Goal: Transaction & Acquisition: Purchase product/service

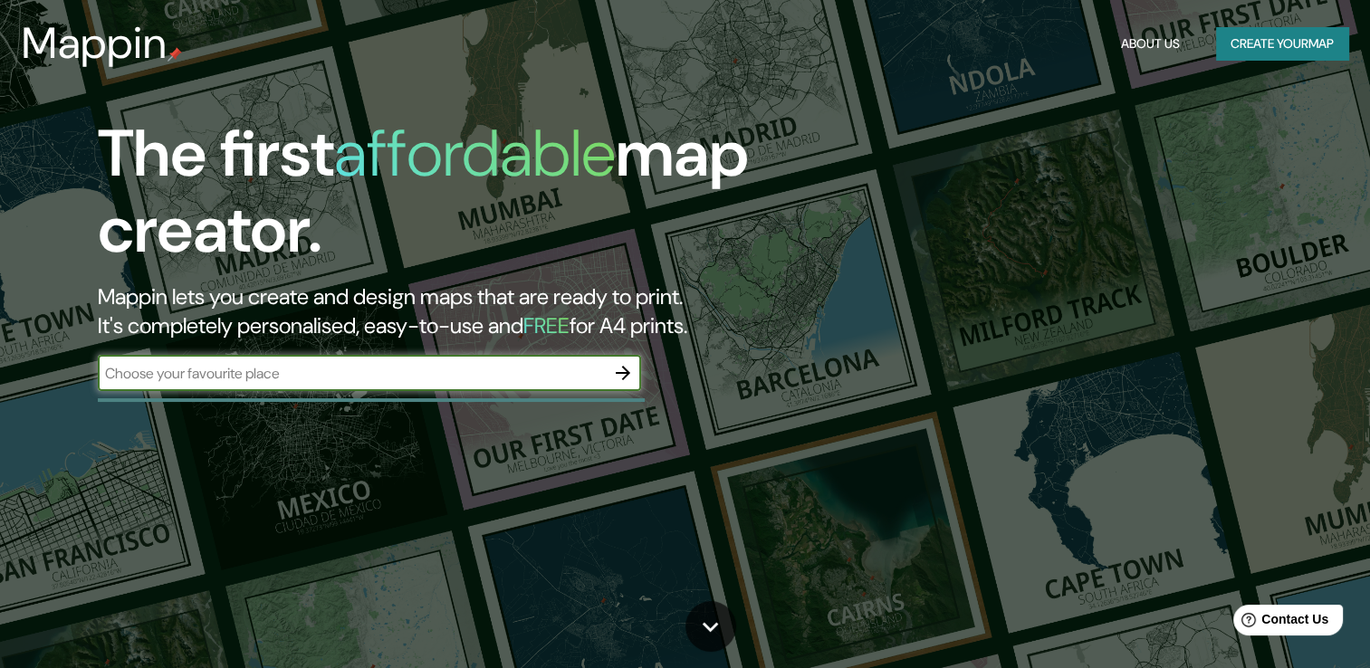
click at [431, 380] on input "text" at bounding box center [351, 373] width 507 height 21
type input "culiacan sin."
click at [620, 365] on icon "button" at bounding box center [623, 373] width 22 height 22
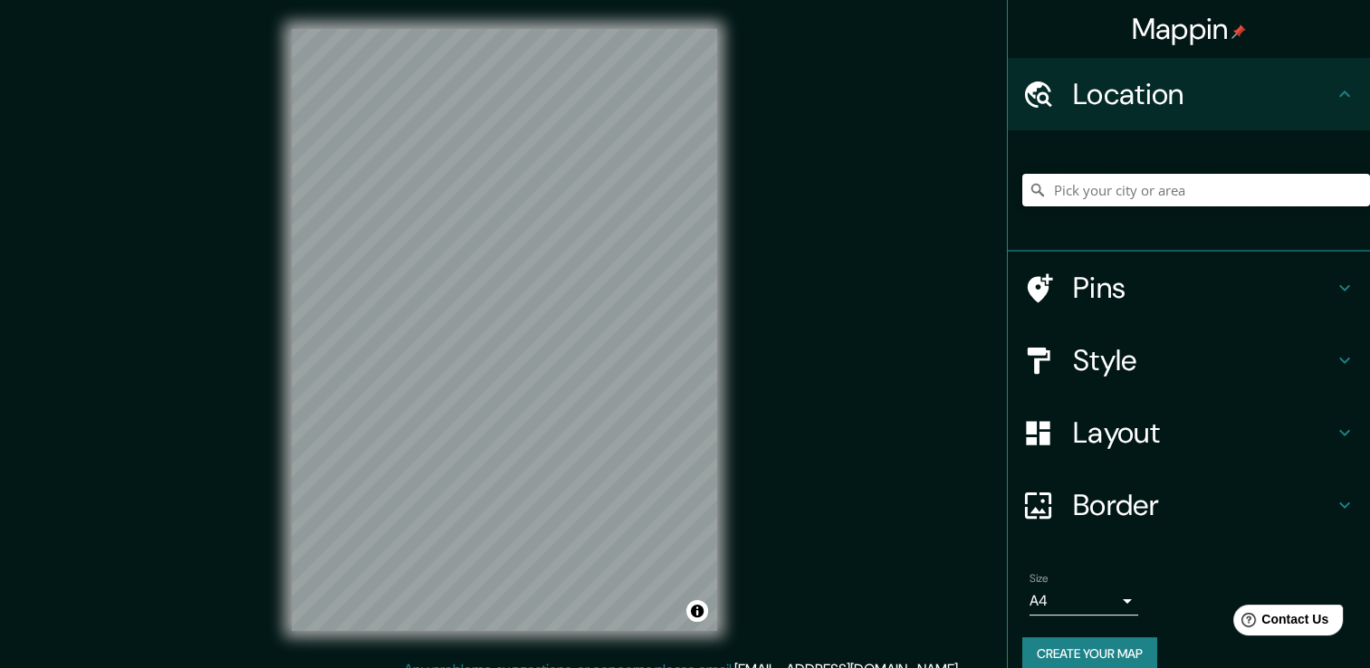
click at [1152, 196] on input "Pick your city or area" at bounding box center [1197, 190] width 348 height 33
type input "Culiacán, [GEOGRAPHIC_DATA], [GEOGRAPHIC_DATA]"
click at [533, 284] on div at bounding box center [533, 290] width 14 height 14
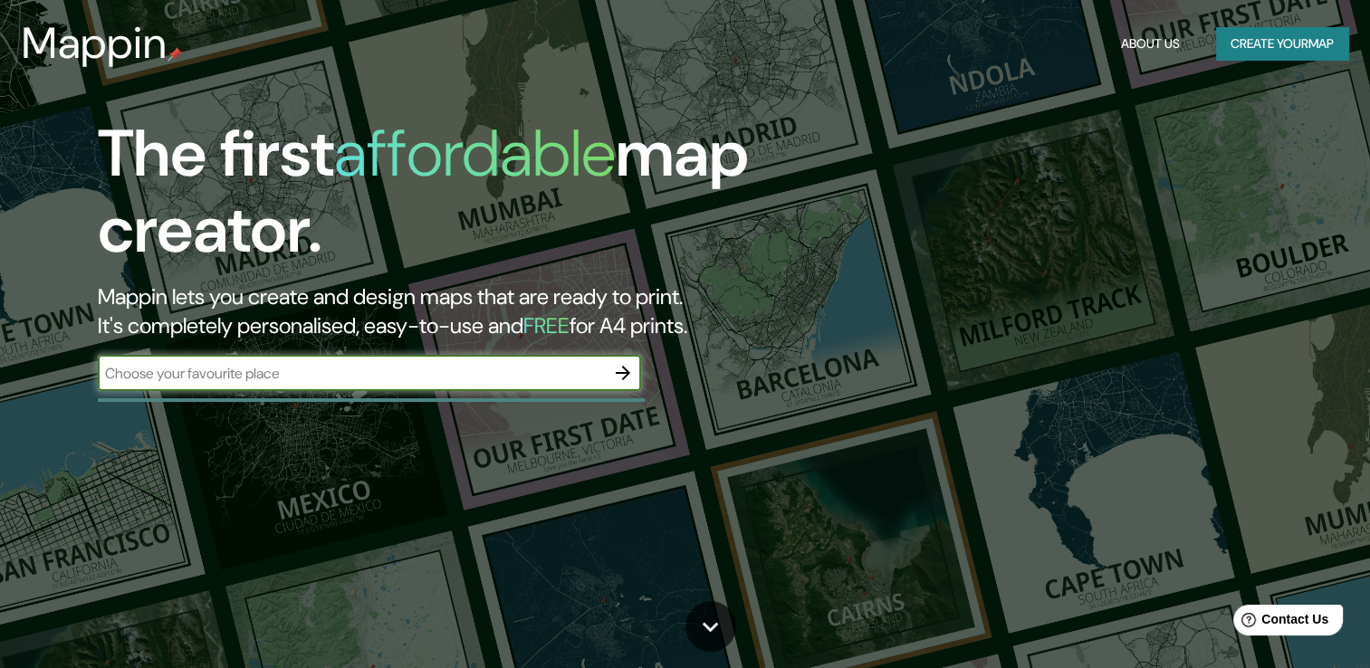
click at [624, 365] on icon "button" at bounding box center [623, 373] width 22 height 22
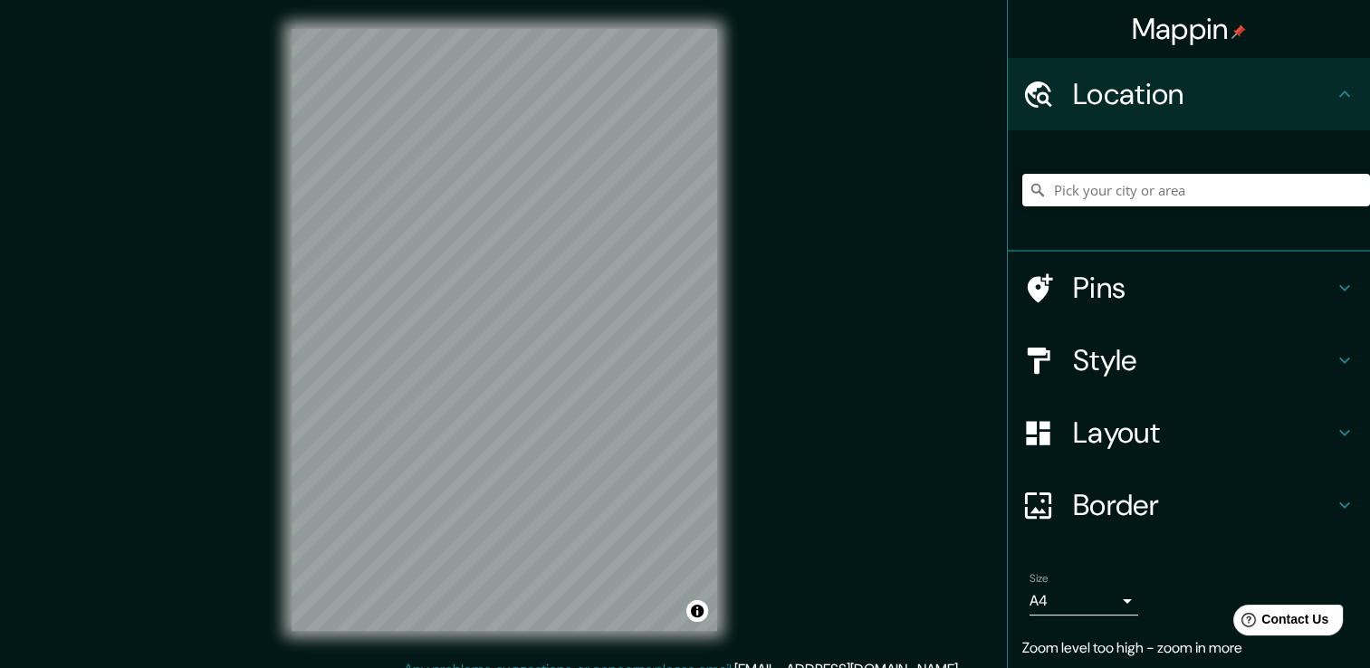
click at [1076, 181] on input "Pick your city or area" at bounding box center [1197, 190] width 348 height 33
type input "Culiacán [PERSON_NAME], [GEOGRAPHIC_DATA], [GEOGRAPHIC_DATA]"
click at [1340, 358] on icon at bounding box center [1345, 361] width 11 height 6
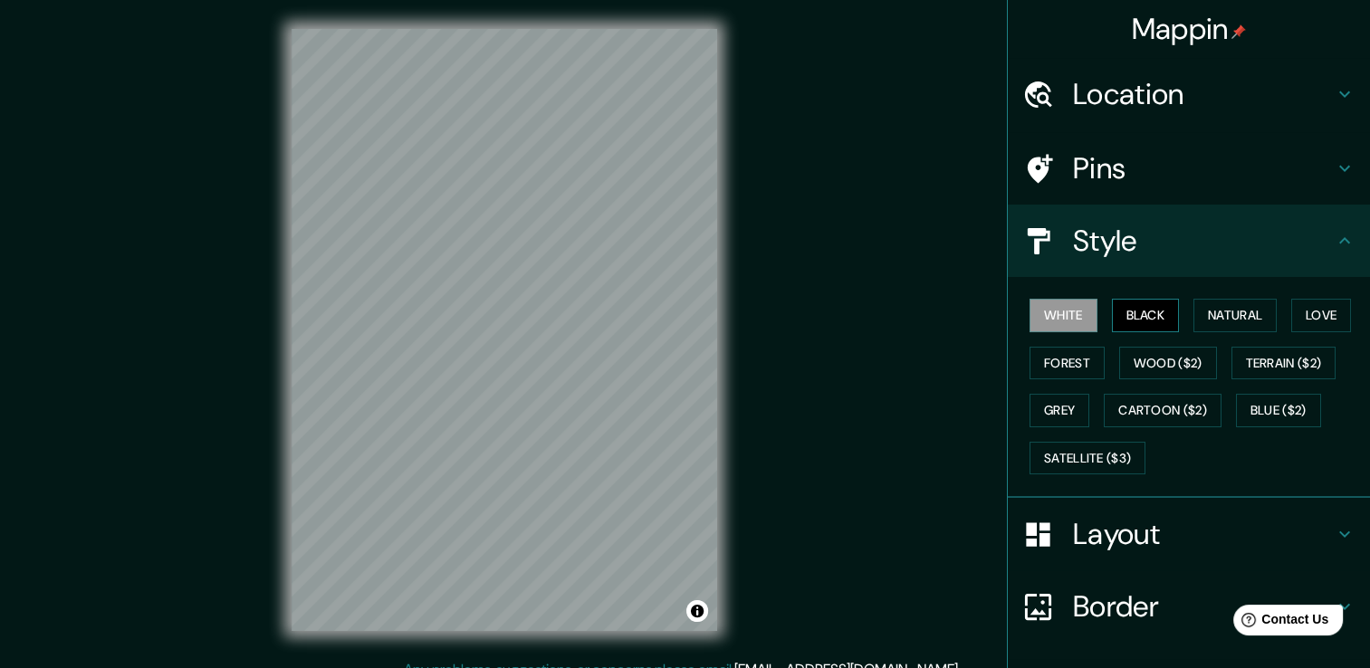
click at [1143, 311] on button "Black" at bounding box center [1146, 316] width 68 height 34
